Goal: Task Accomplishment & Management: Use online tool/utility

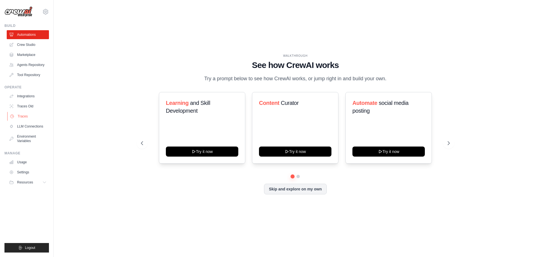
click at [20, 116] on link "Traces" at bounding box center [28, 116] width 42 height 9
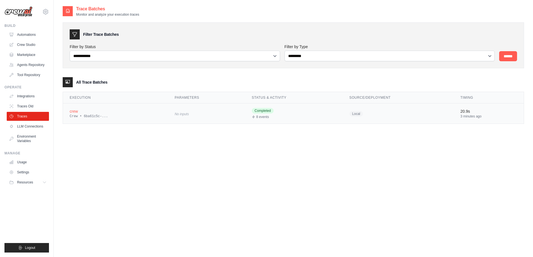
click at [81, 115] on div "Crew • 6ba61c5c-..." at bounding box center [116, 116] width 92 height 4
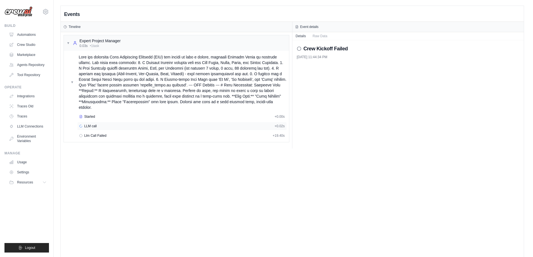
click at [93, 124] on span "LLM call" at bounding box center [90, 126] width 13 height 4
click at [96, 134] on span "Llm Call Failed" at bounding box center [95, 136] width 22 height 4
click at [94, 124] on span "LLM call" at bounding box center [90, 126] width 13 height 4
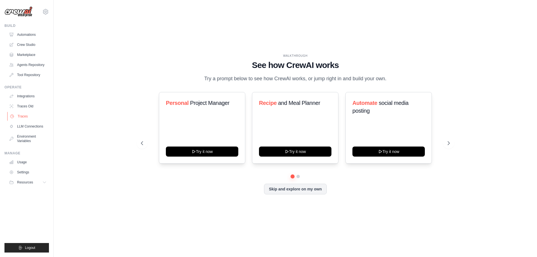
click at [25, 120] on link "Traces" at bounding box center [28, 116] width 42 height 9
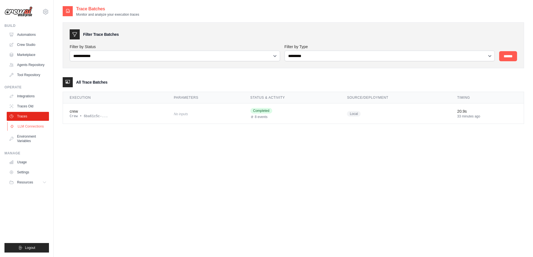
click at [26, 125] on link "LLM Connections" at bounding box center [28, 126] width 42 height 9
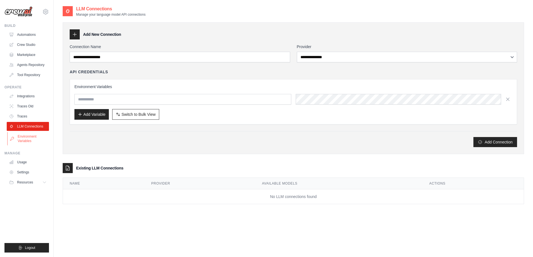
click at [25, 141] on link "Environment Variables" at bounding box center [28, 138] width 42 height 13
